Goal: Task Accomplishment & Management: Manage account settings

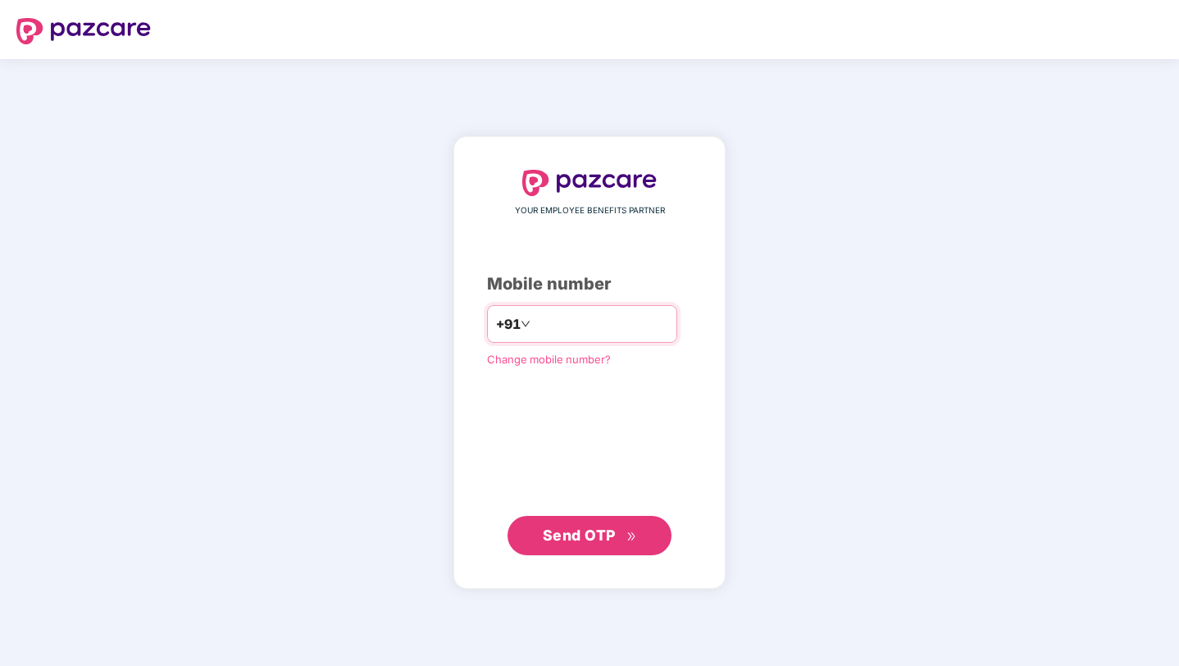
type input "**********"
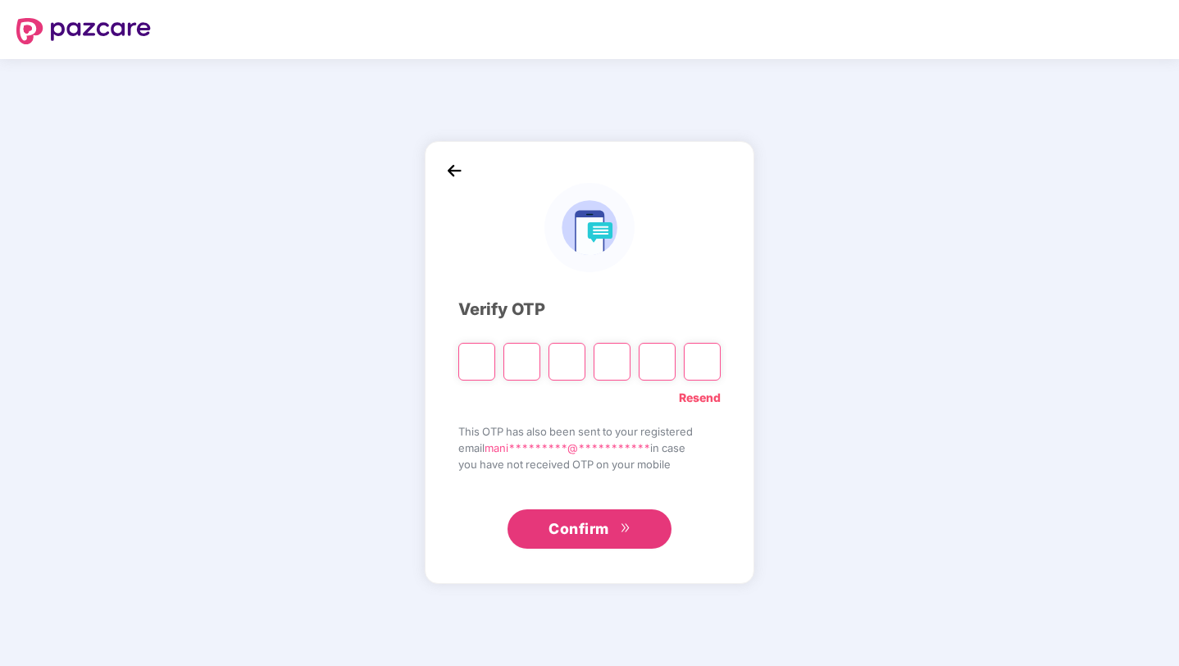
paste input "*"
type input "*"
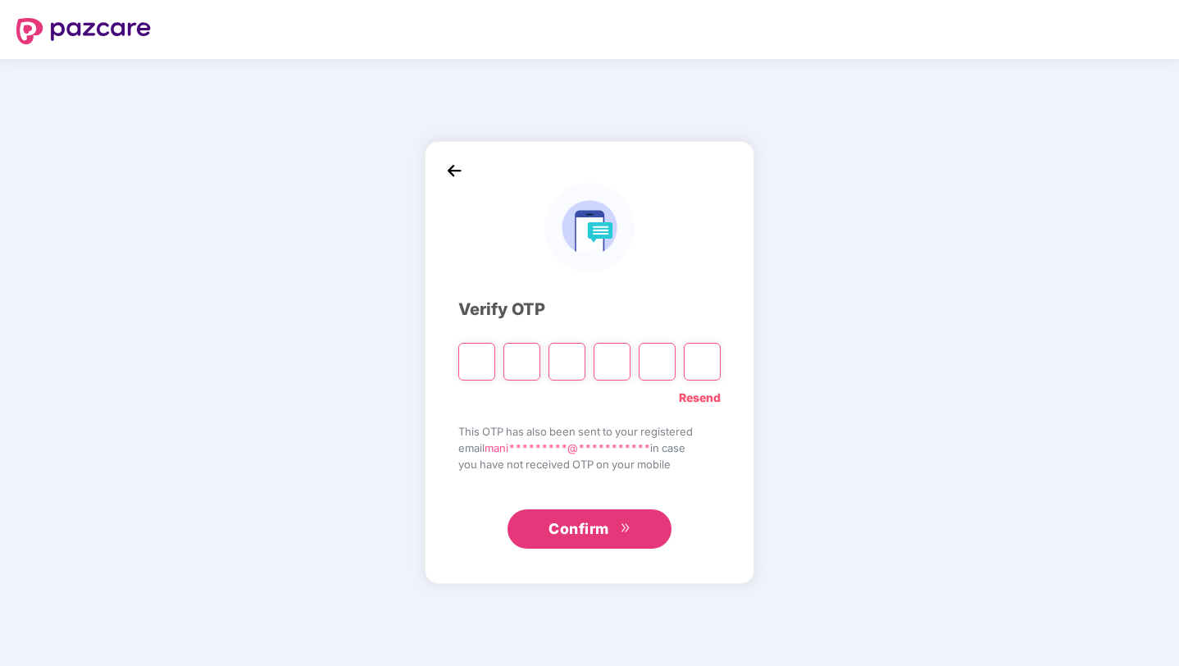
type input "*"
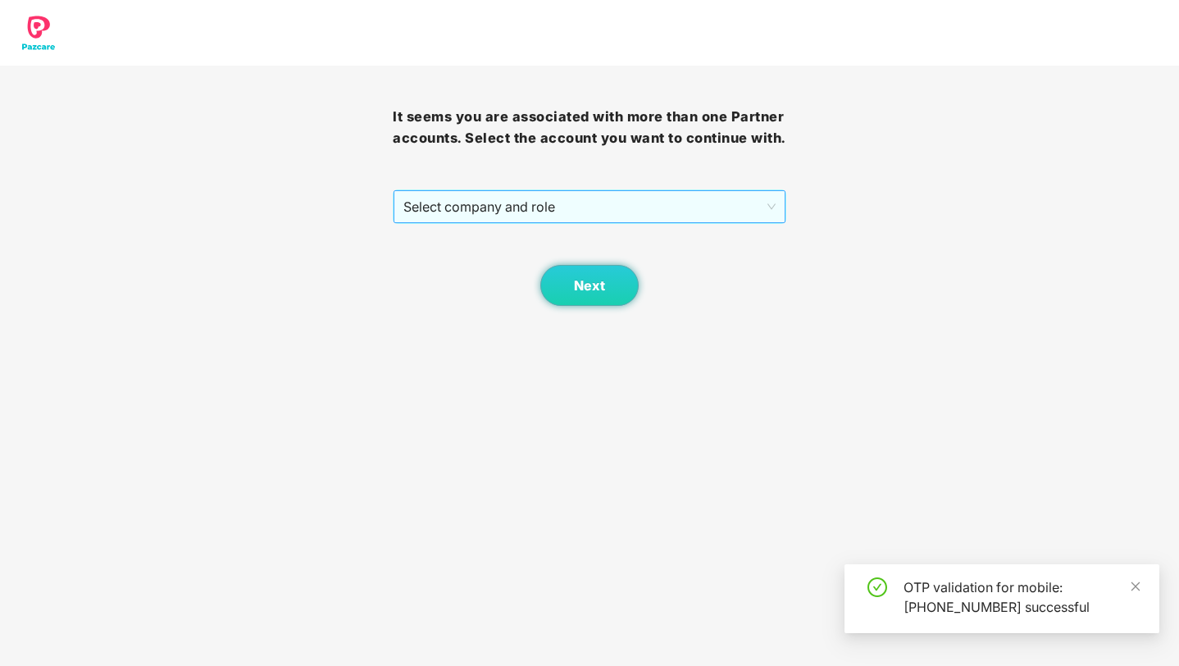
click at [540, 222] on span "Select company and role" at bounding box center [588, 206] width 371 height 31
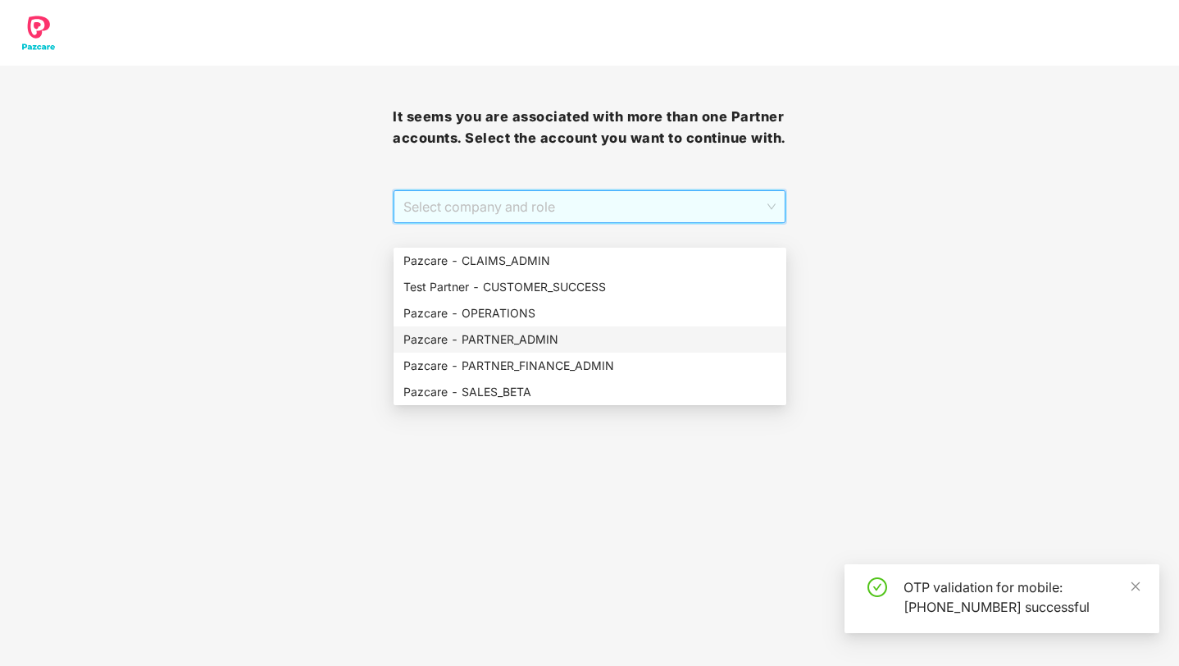
click at [530, 335] on div "Pazcare - PARTNER_ADMIN" at bounding box center [589, 339] width 373 height 18
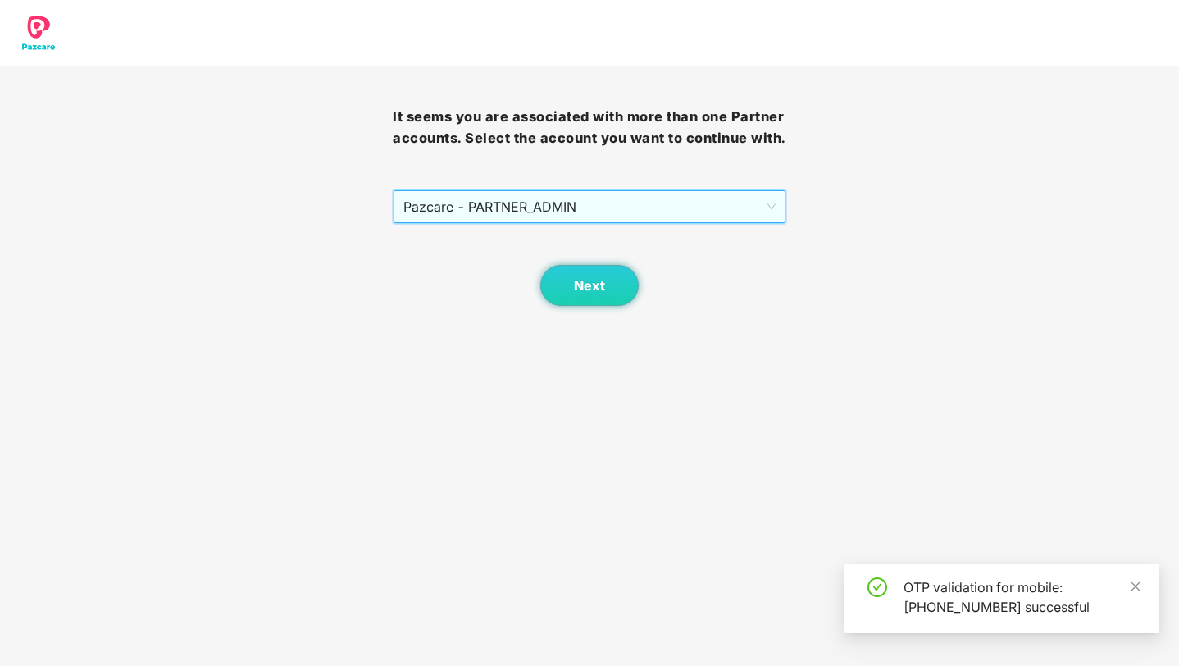
click at [566, 306] on div "Next" at bounding box center [589, 265] width 393 height 82
click at [579, 294] on span "Next" at bounding box center [589, 286] width 31 height 16
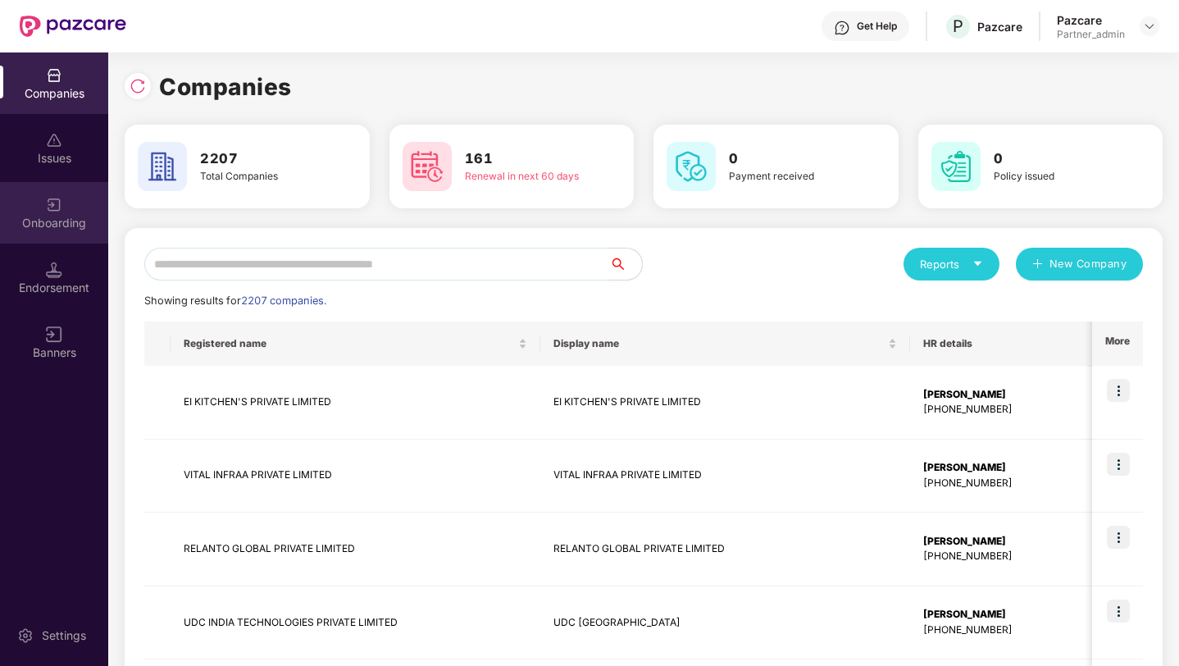
click at [52, 235] on div "Onboarding" at bounding box center [54, 212] width 108 height 61
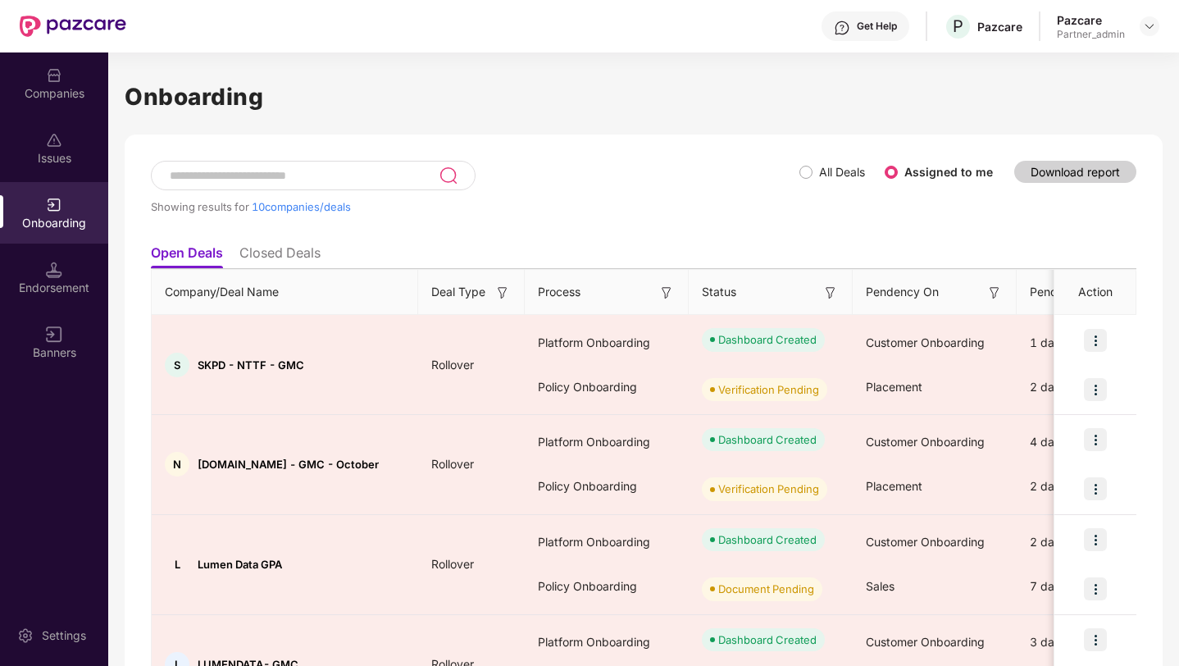
click at [42, 310] on div "Companies Issues Onboarding Endorsement Banners" at bounding box center [54, 214] width 108 height 324
click at [59, 266] on img at bounding box center [54, 270] width 16 height 16
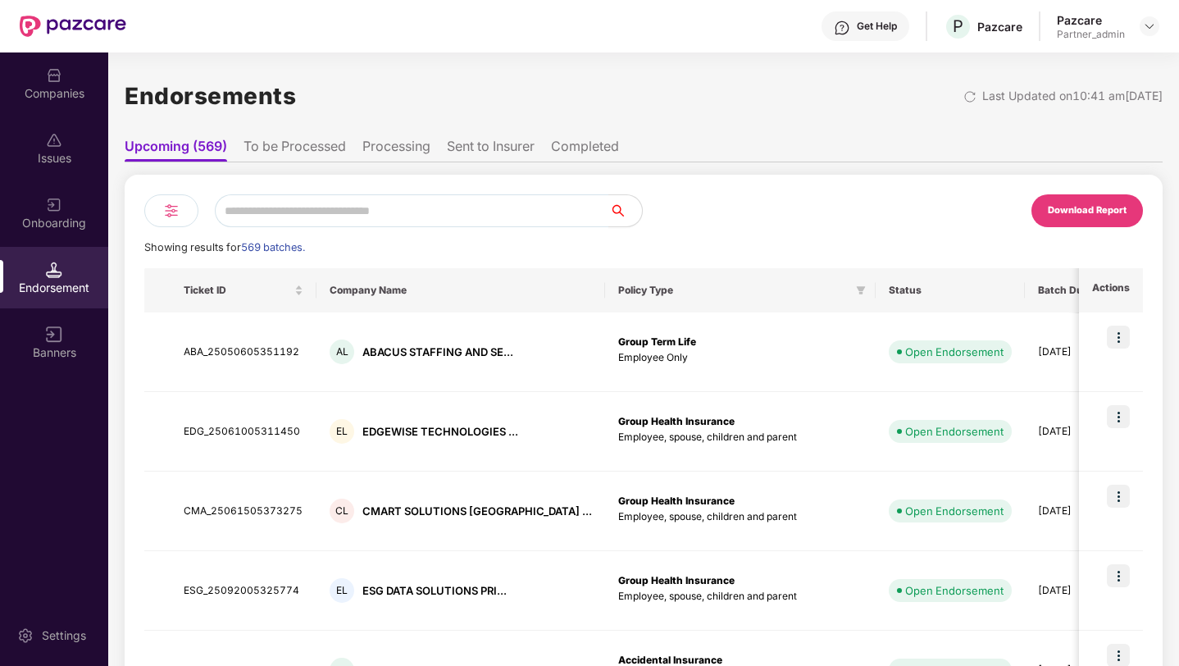
click at [294, 157] on li "To be Processed" at bounding box center [295, 150] width 102 height 24
